Goal: Task Accomplishment & Management: Complete application form

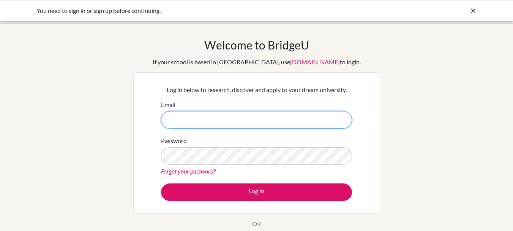
click at [196, 121] on input "Email" at bounding box center [256, 119] width 191 height 17
type input "[PERSON_NAME][EMAIL_ADDRESS][DOMAIN_NAME]"
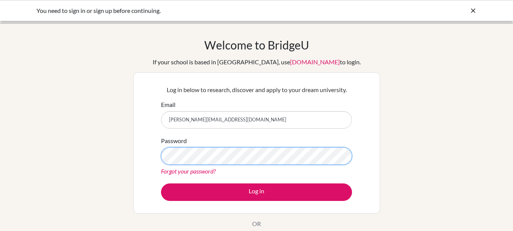
click at [161, 183] on button "Log in" at bounding box center [256, 191] width 191 height 17
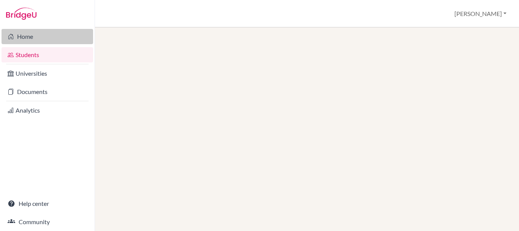
click at [33, 39] on link "Home" at bounding box center [48, 36] width 92 height 15
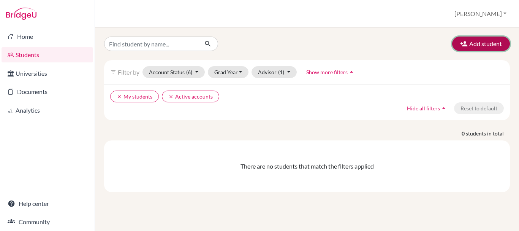
click at [486, 43] on button "Add student" at bounding box center [481, 43] width 58 height 14
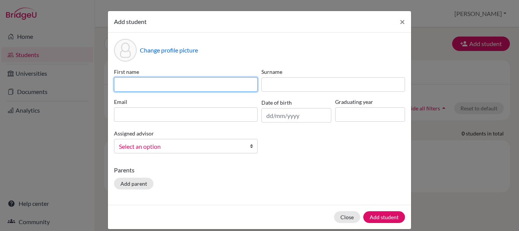
click at [130, 87] on input at bounding box center [186, 84] width 144 height 14
paste input "Swathi Sunairaj"
drag, startPoint x: 166, startPoint y: 86, endPoint x: 136, endPoint y: 86, distance: 29.3
click at [136, 86] on input "Swathi Sunairaj" at bounding box center [186, 84] width 144 height 14
type input "Swathi"
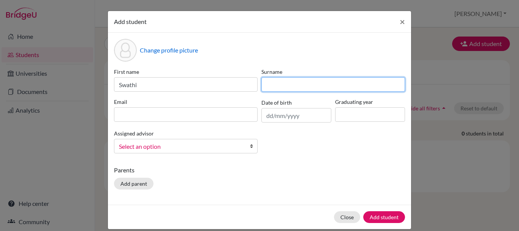
click at [300, 88] on input at bounding box center [333, 84] width 144 height 14
paste input "Sunairaj"
type input "Sunairaj"
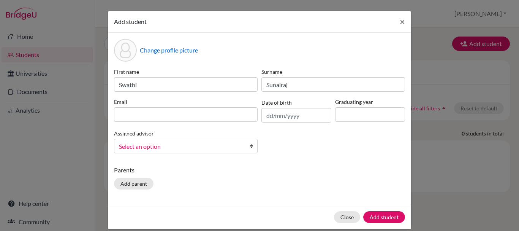
click at [202, 98] on label "Email" at bounding box center [186, 102] width 144 height 8
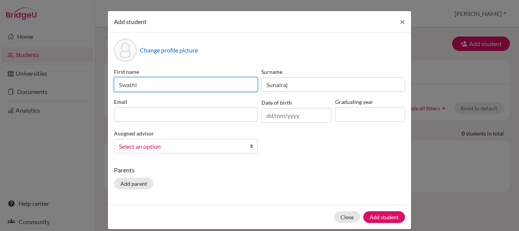
drag, startPoint x: 141, startPoint y: 86, endPoint x: 114, endPoint y: 85, distance: 27.4
click at [114, 85] on input "Swathi" at bounding box center [186, 84] width 144 height 14
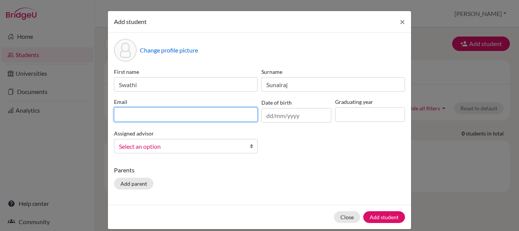
click at [135, 116] on input at bounding box center [186, 114] width 144 height 14
paste input "Swathi"
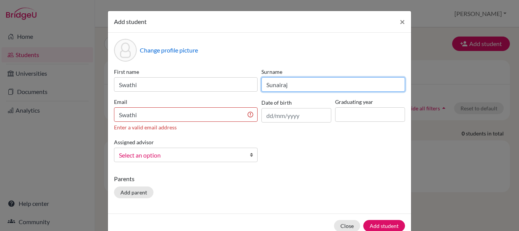
drag, startPoint x: 295, startPoint y: 84, endPoint x: 257, endPoint y: 88, distance: 39.0
click at [260, 88] on div "Surname Sunairaj" at bounding box center [333, 80] width 147 height 24
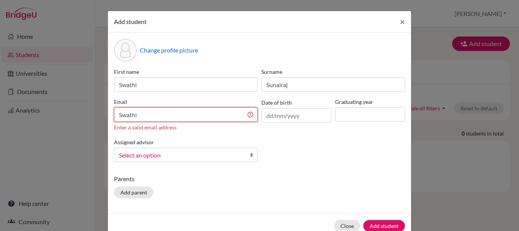
click at [142, 116] on input "Swathi" at bounding box center [186, 114] width 144 height 14
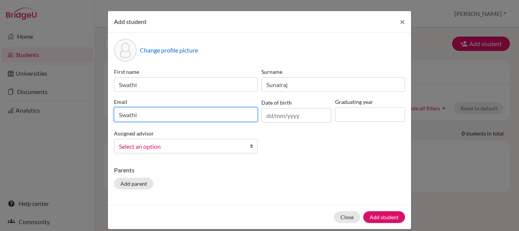
paste input "Sunairaj"
click at [136, 115] on input "Swathi Sunairaj" at bounding box center [186, 114] width 144 height 14
click at [162, 114] on input "Swathi.Sunairaj" at bounding box center [186, 114] width 144 height 14
click at [204, 111] on input "Swathi.Sunairaj@candorschool.net" at bounding box center [186, 114] width 144 height 14
type input "Swathi.Sunairaj@candorschool.net"
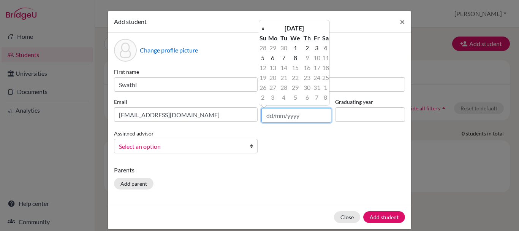
click at [278, 114] on input "text" at bounding box center [296, 115] width 70 height 14
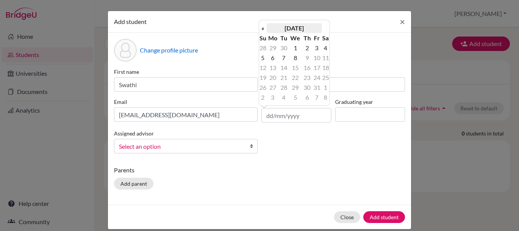
click at [291, 27] on th "October 2025" at bounding box center [294, 28] width 55 height 10
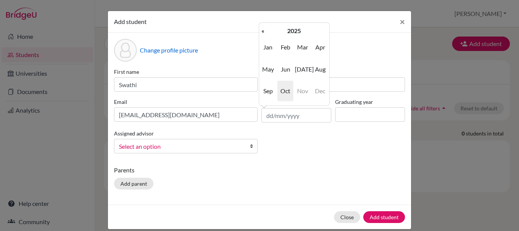
click at [291, 27] on th "2025" at bounding box center [294, 31] width 55 height 10
click at [265, 30] on th "«" at bounding box center [263, 31] width 8 height 10
click at [273, 46] on span "2009" at bounding box center [268, 47] width 16 height 21
click at [302, 47] on span "Mar" at bounding box center [303, 47] width 16 height 21
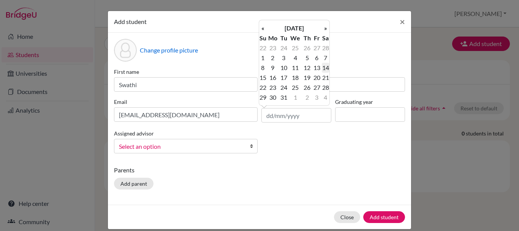
click at [324, 66] on td "14" at bounding box center [326, 68] width 8 height 10
type input "14/03/2009"
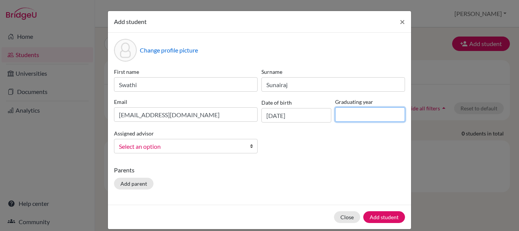
click at [343, 112] on input at bounding box center [370, 114] width 70 height 14
type input "2027"
click at [207, 147] on span "Select an option" at bounding box center [181, 146] width 124 height 10
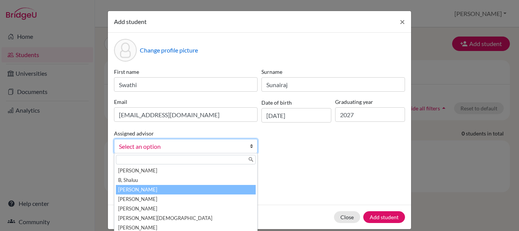
click at [140, 192] on li "Boaz, Priscilla" at bounding box center [186, 190] width 140 height 10
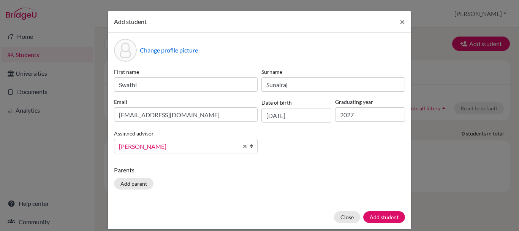
scroll to position [28, 0]
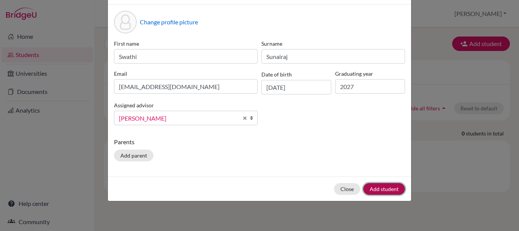
click at [385, 187] on button "Add student" at bounding box center [384, 189] width 42 height 12
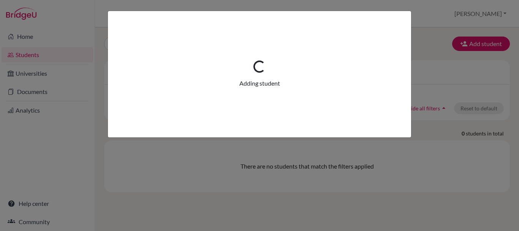
scroll to position [0, 0]
